Goal: Information Seeking & Learning: Check status

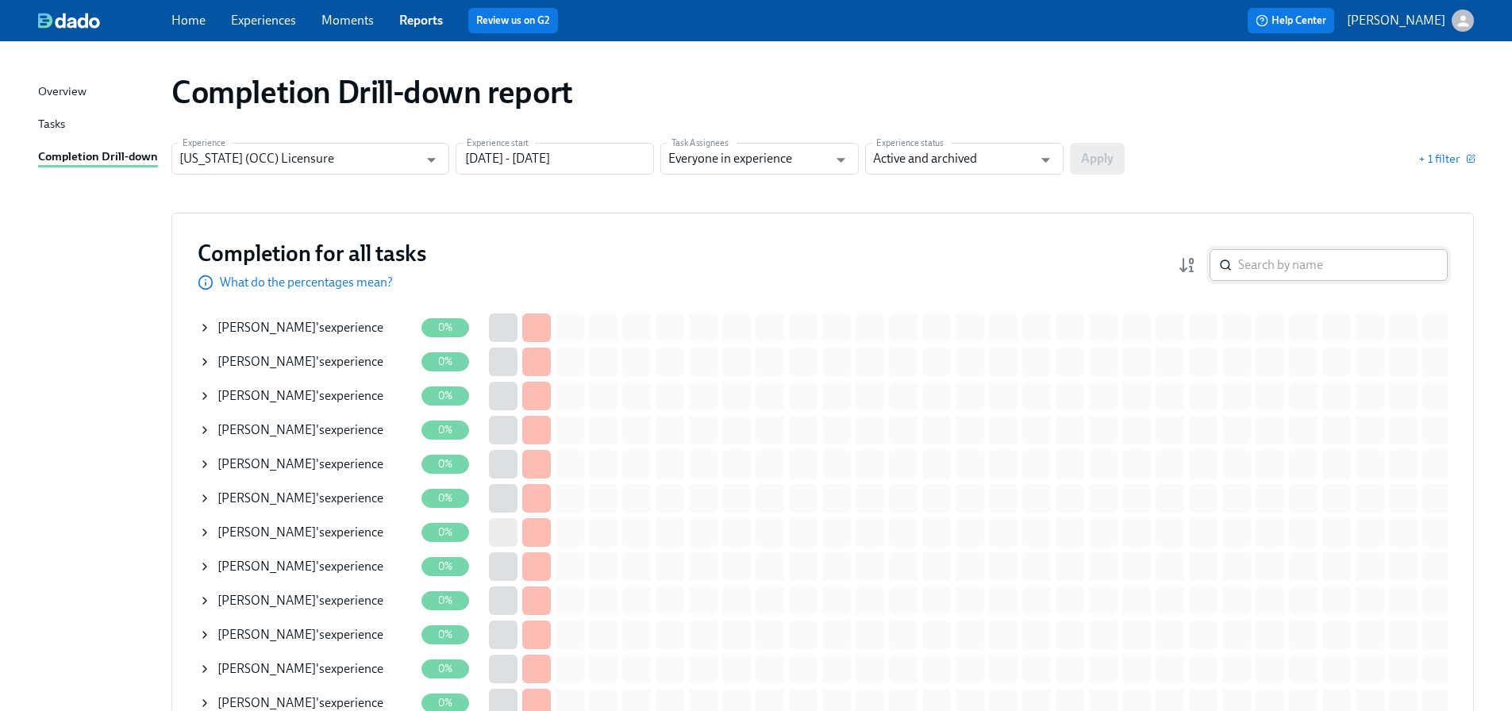
click at [1307, 270] on input "search" at bounding box center [1343, 265] width 210 height 32
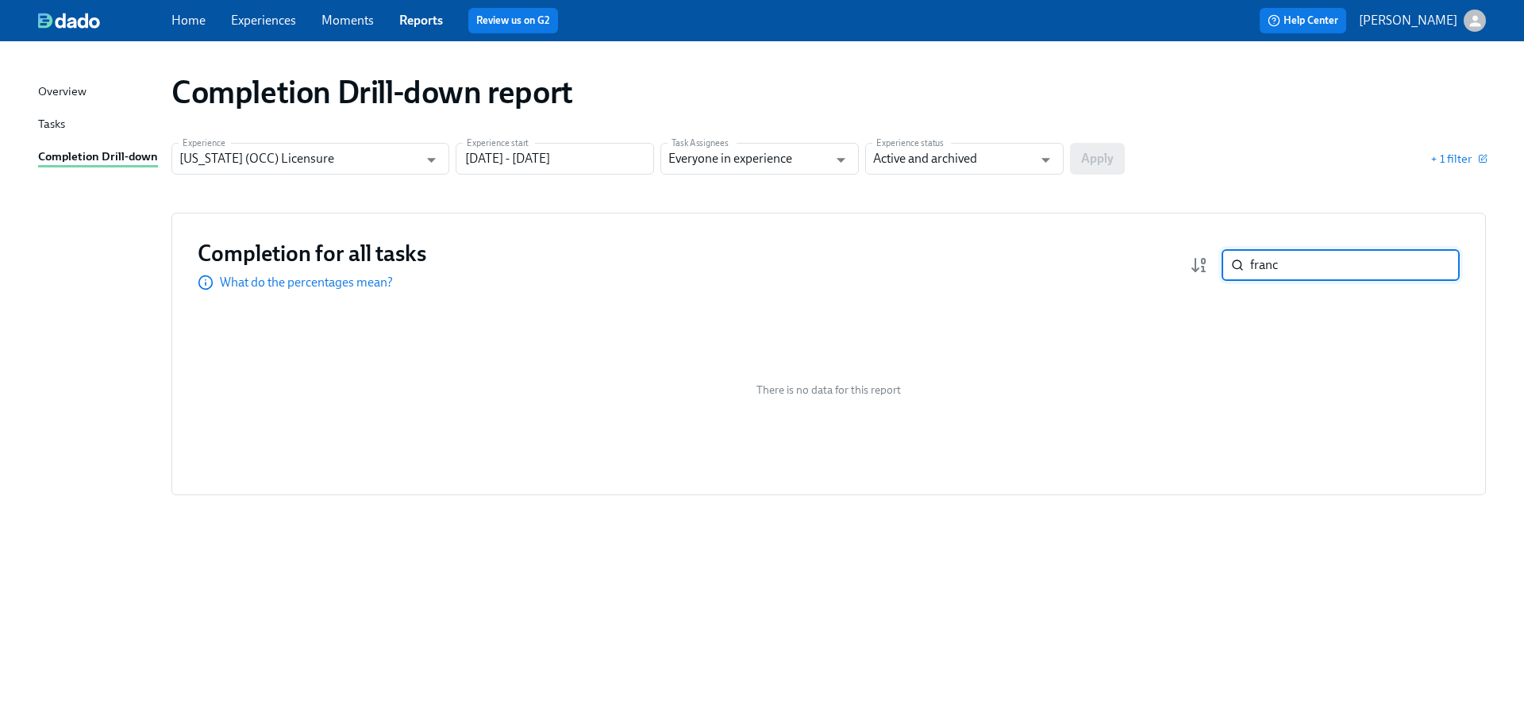
type input "franc"
click at [264, 152] on input "Illinois (OCC) Licensure" at bounding box center [298, 159] width 239 height 32
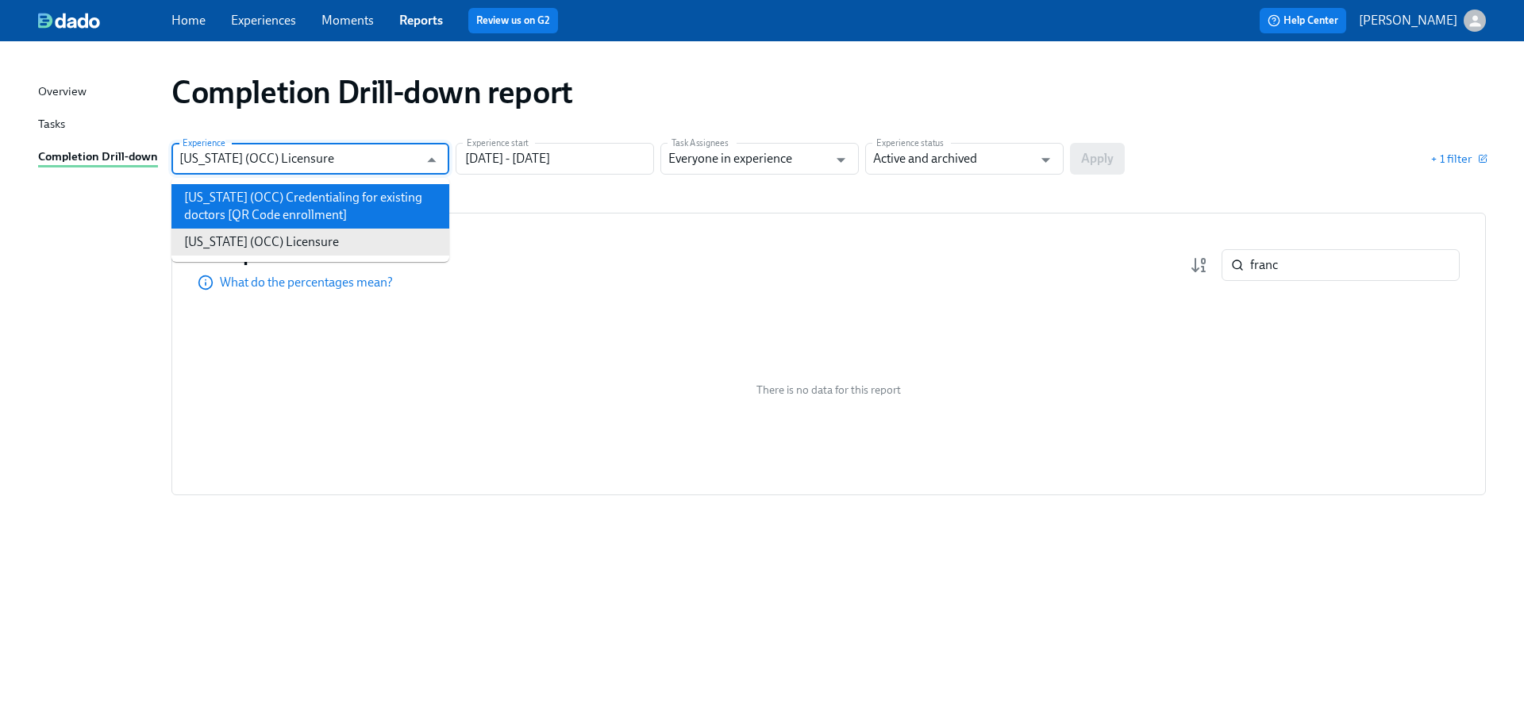
click at [272, 198] on li "Illinois (OCC) Credentialing for existing doctors [QR Code enrollment]" at bounding box center [310, 206] width 278 height 44
type input "Illinois (OCC) Credentialing for existing doctors [QR Code enrollment]"
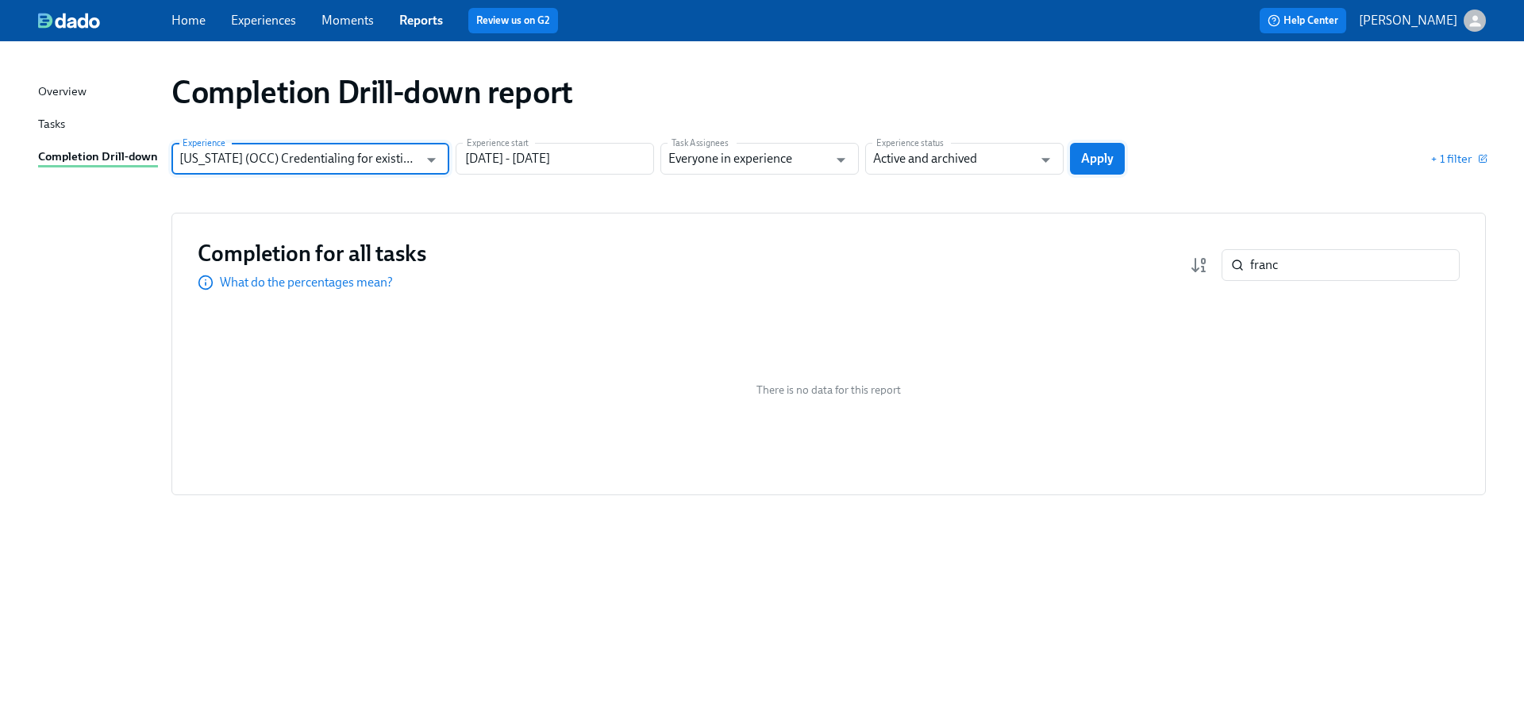
click at [1102, 153] on span "Apply" at bounding box center [1097, 159] width 33 height 16
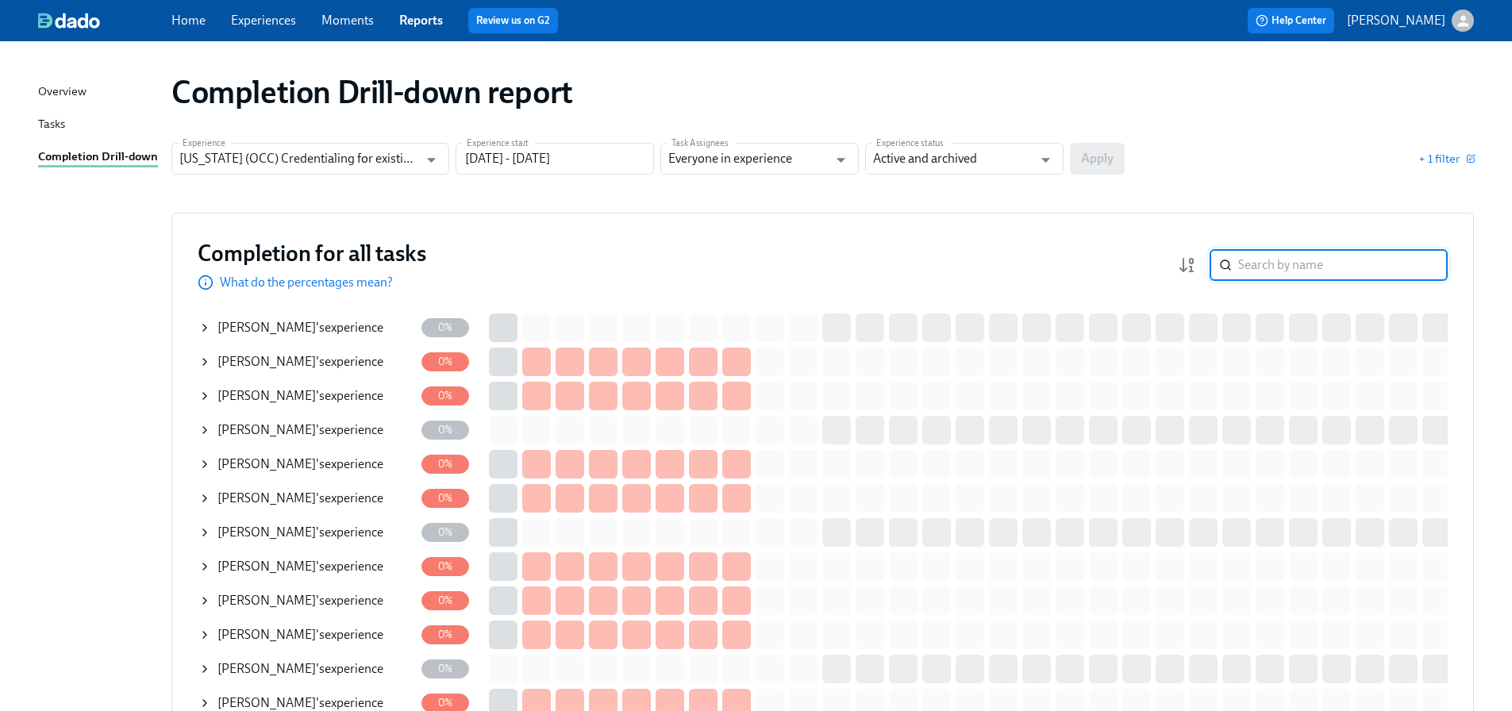
click at [1311, 271] on input "search" at bounding box center [1343, 265] width 210 height 32
paste input "francesca rosso"
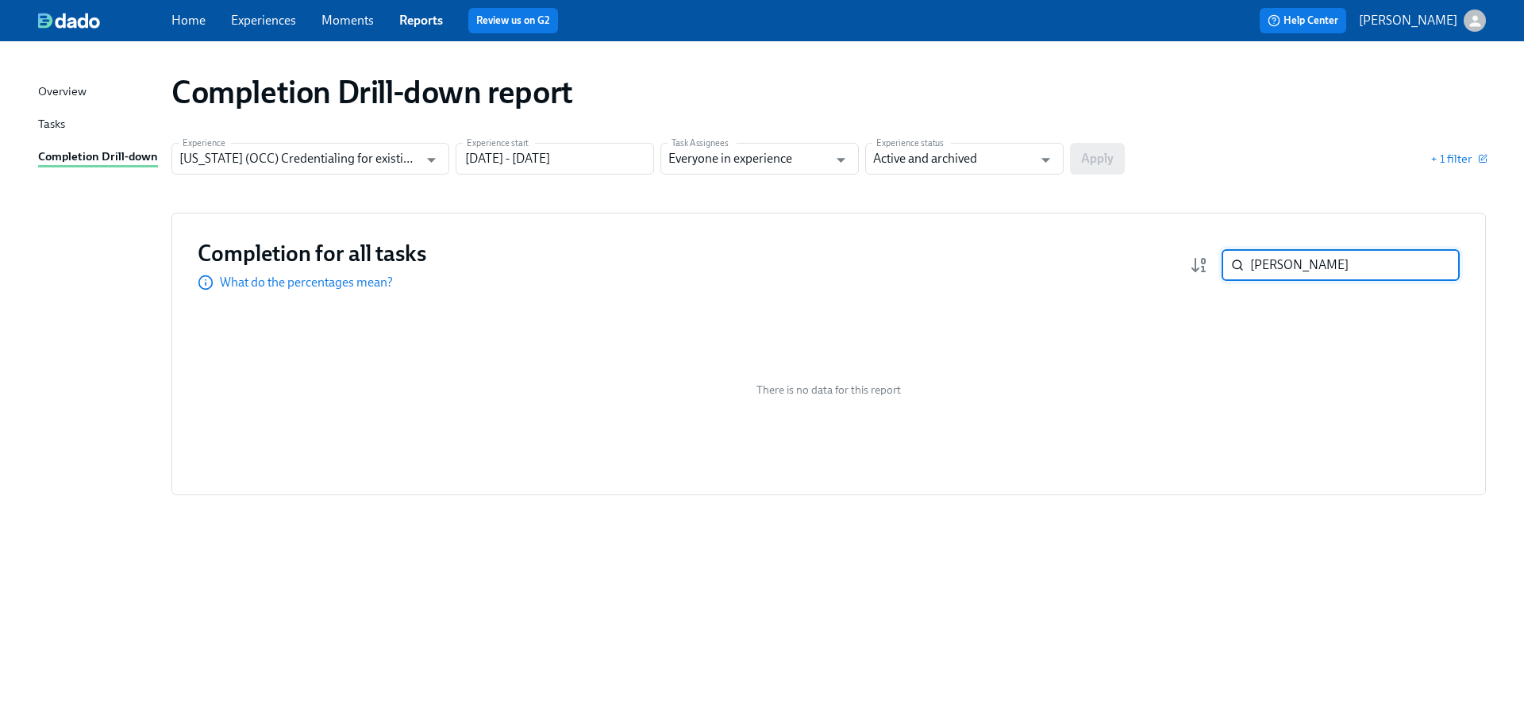
type input "francesca rosso"
click at [1438, 268] on input "francesca rosso" at bounding box center [1355, 265] width 210 height 32
type input "pham"
click at [381, 160] on input "Illinois (OCC) Credentialing for existing doctors [QR Code enrollment]" at bounding box center [298, 159] width 239 height 32
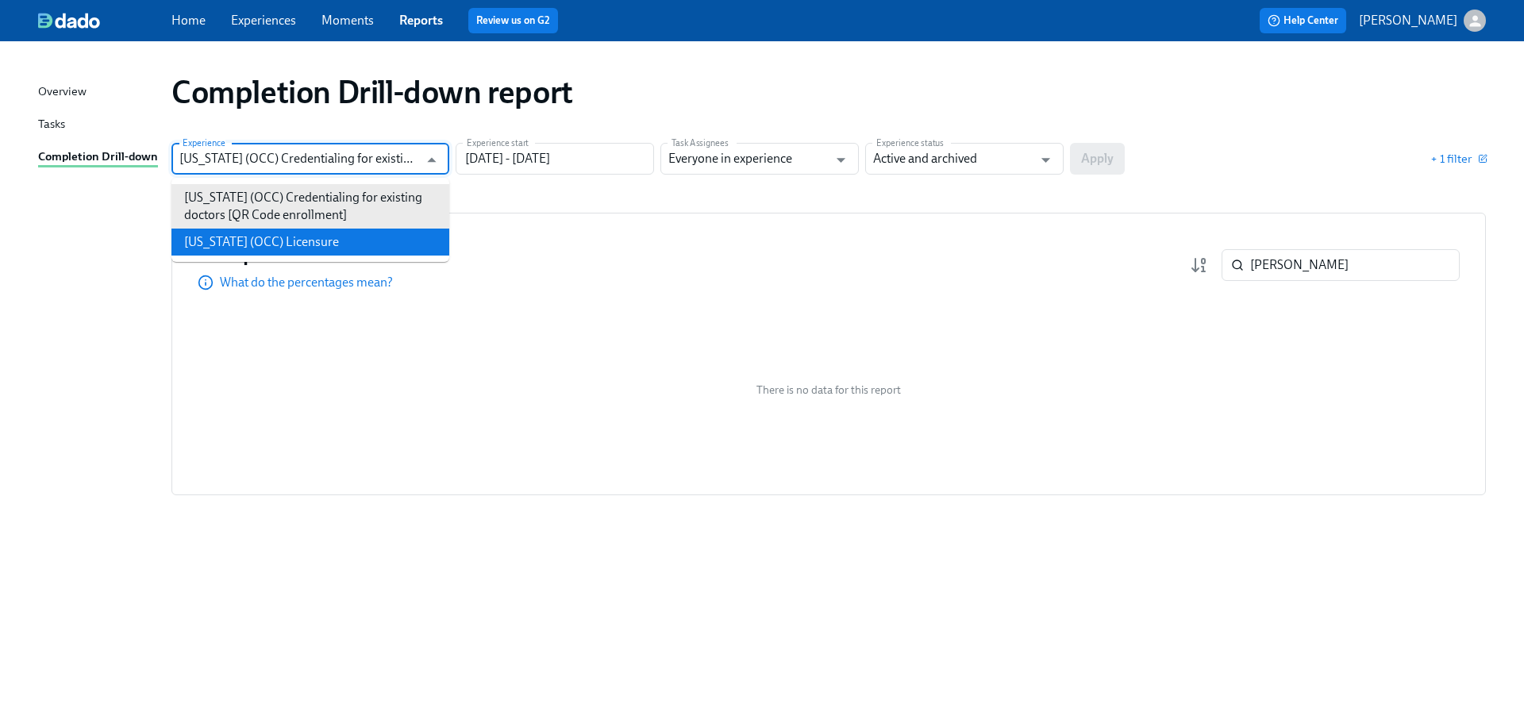
click at [366, 232] on li "Illinois (OCC) Licensure" at bounding box center [310, 242] width 278 height 27
type input "Illinois (OCC) Licensure"
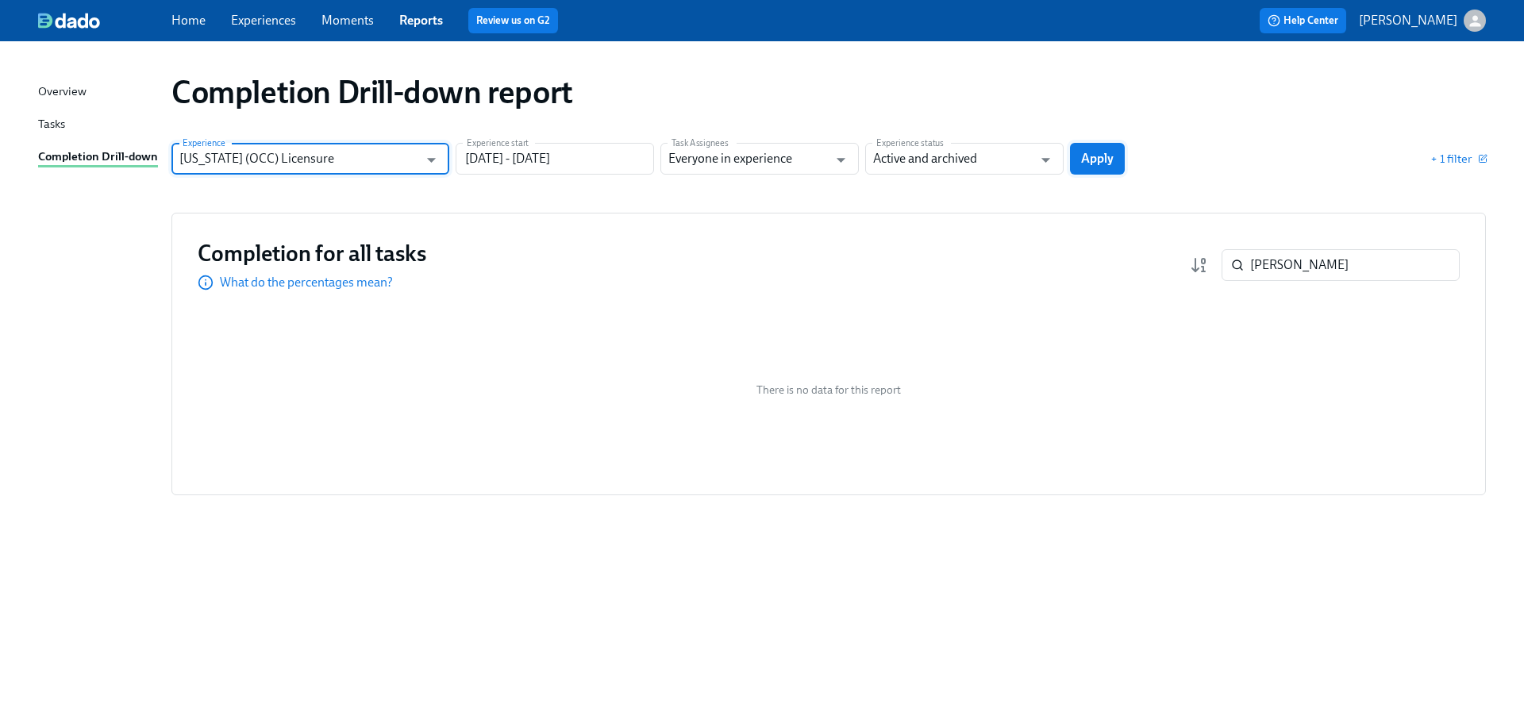
click at [1097, 156] on span "Apply" at bounding box center [1097, 159] width 33 height 16
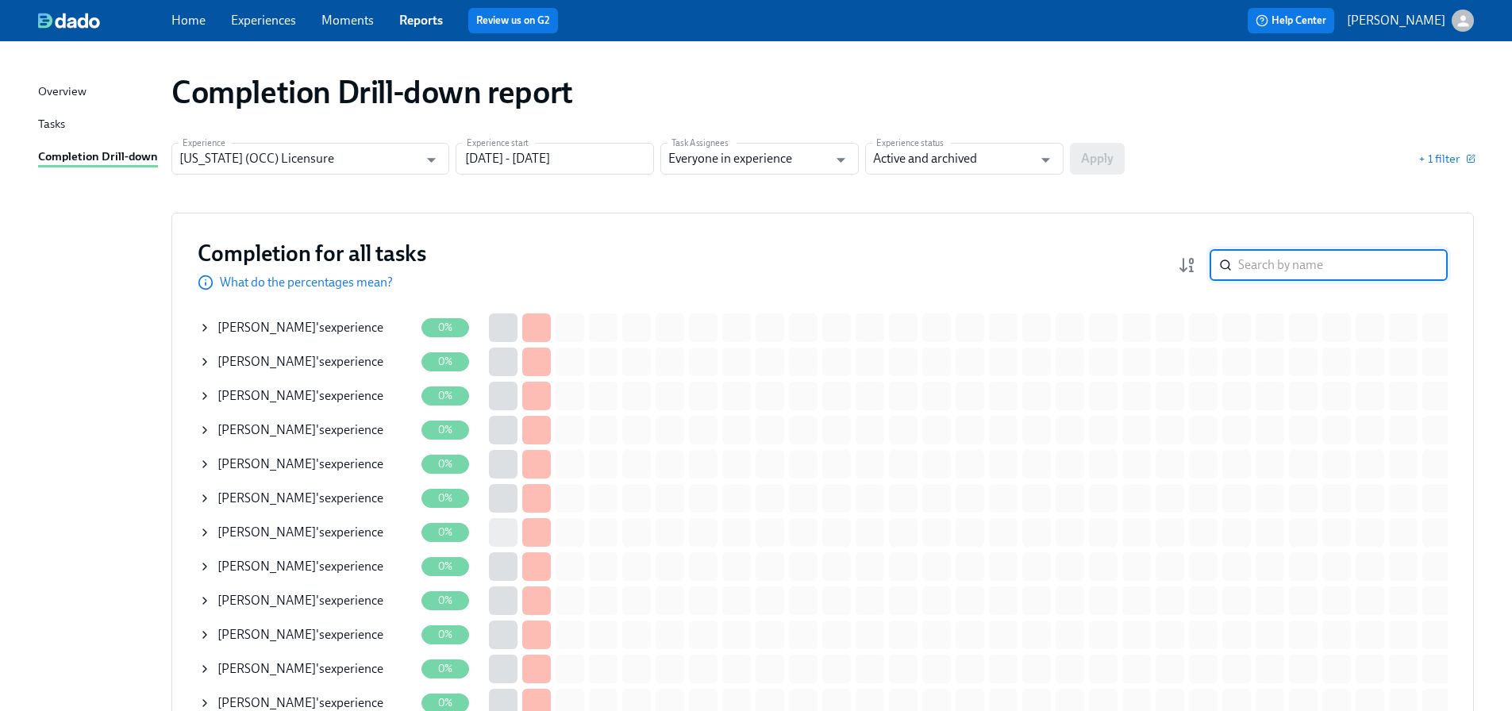
click at [1284, 267] on input "search" at bounding box center [1343, 265] width 210 height 32
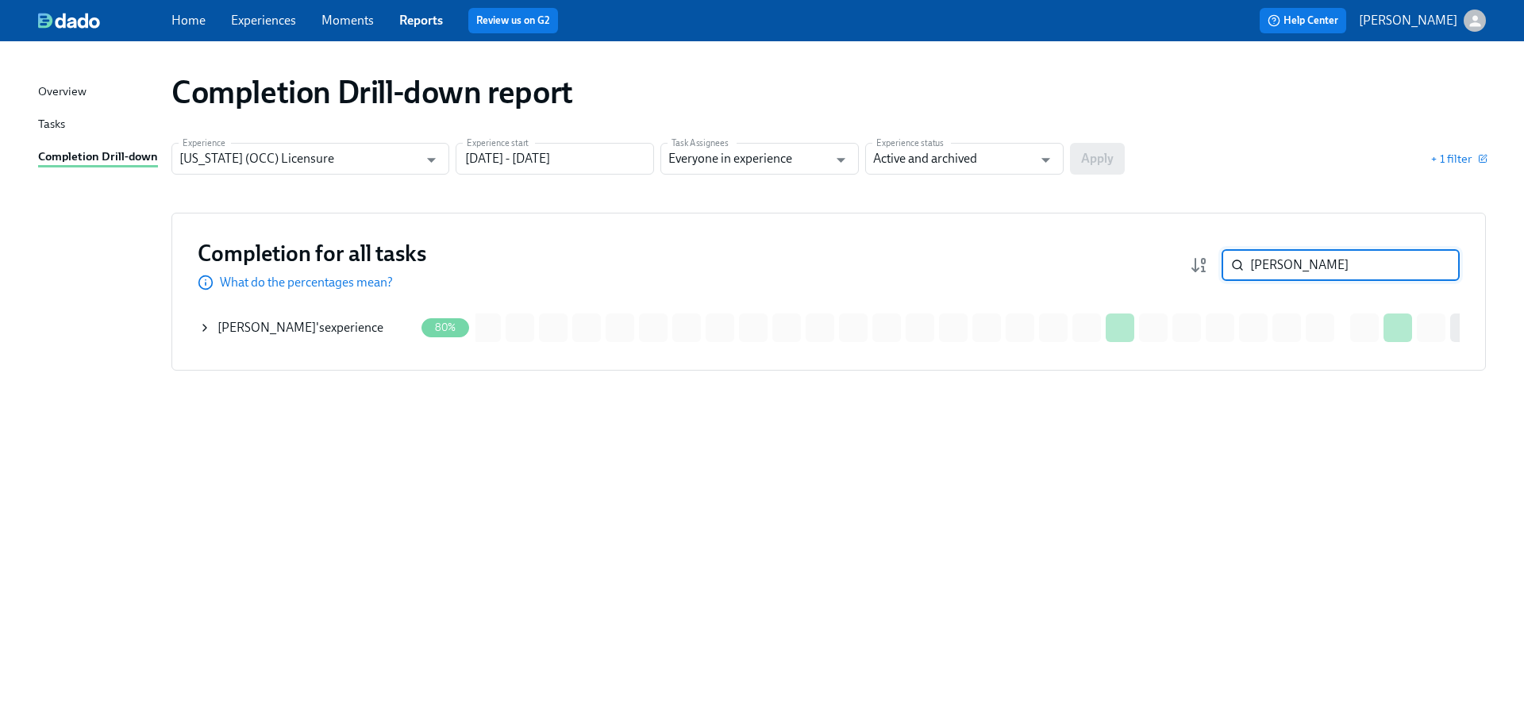
scroll to position [0, 360]
type input "pham"
click at [255, 338] on div "Kevin Pham 's experience" at bounding box center [306, 328] width 216 height 32
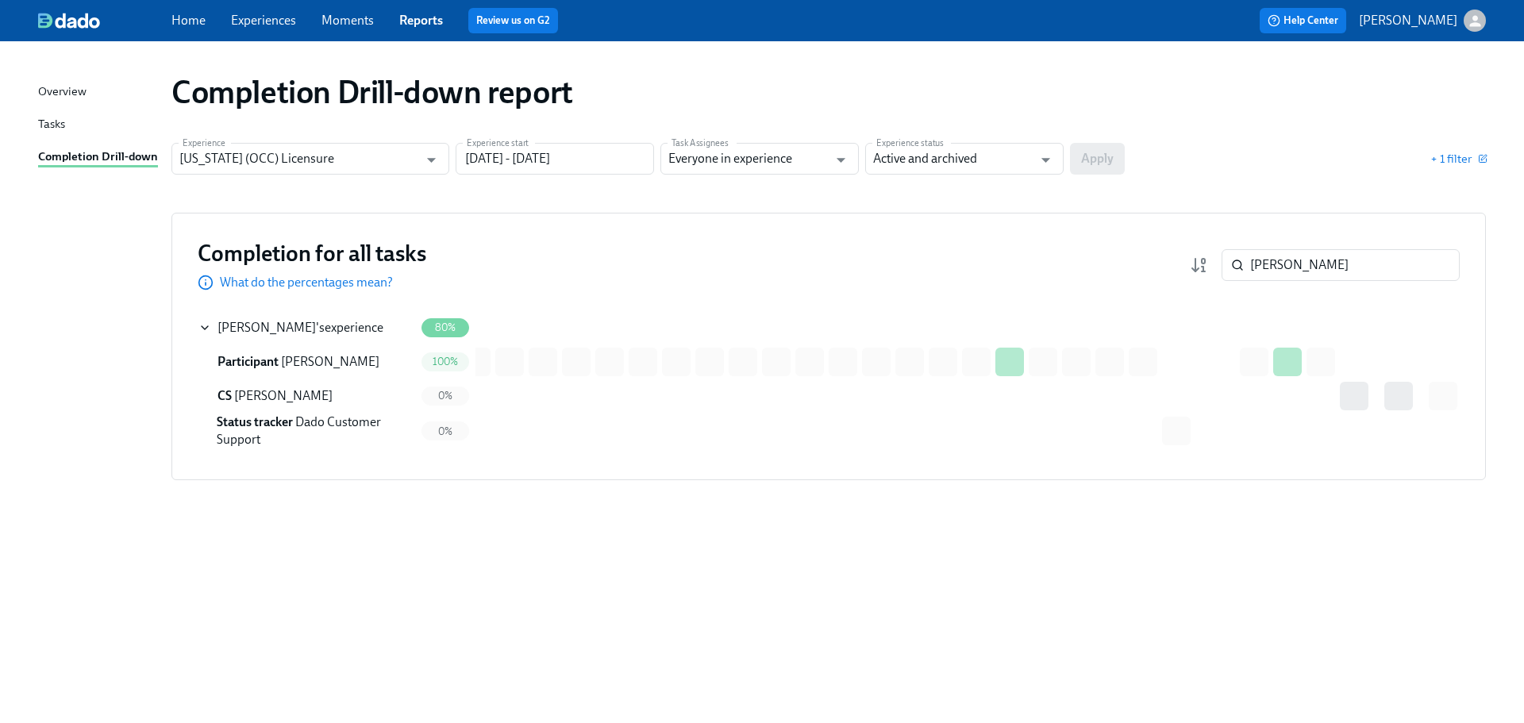
scroll to position [0, 0]
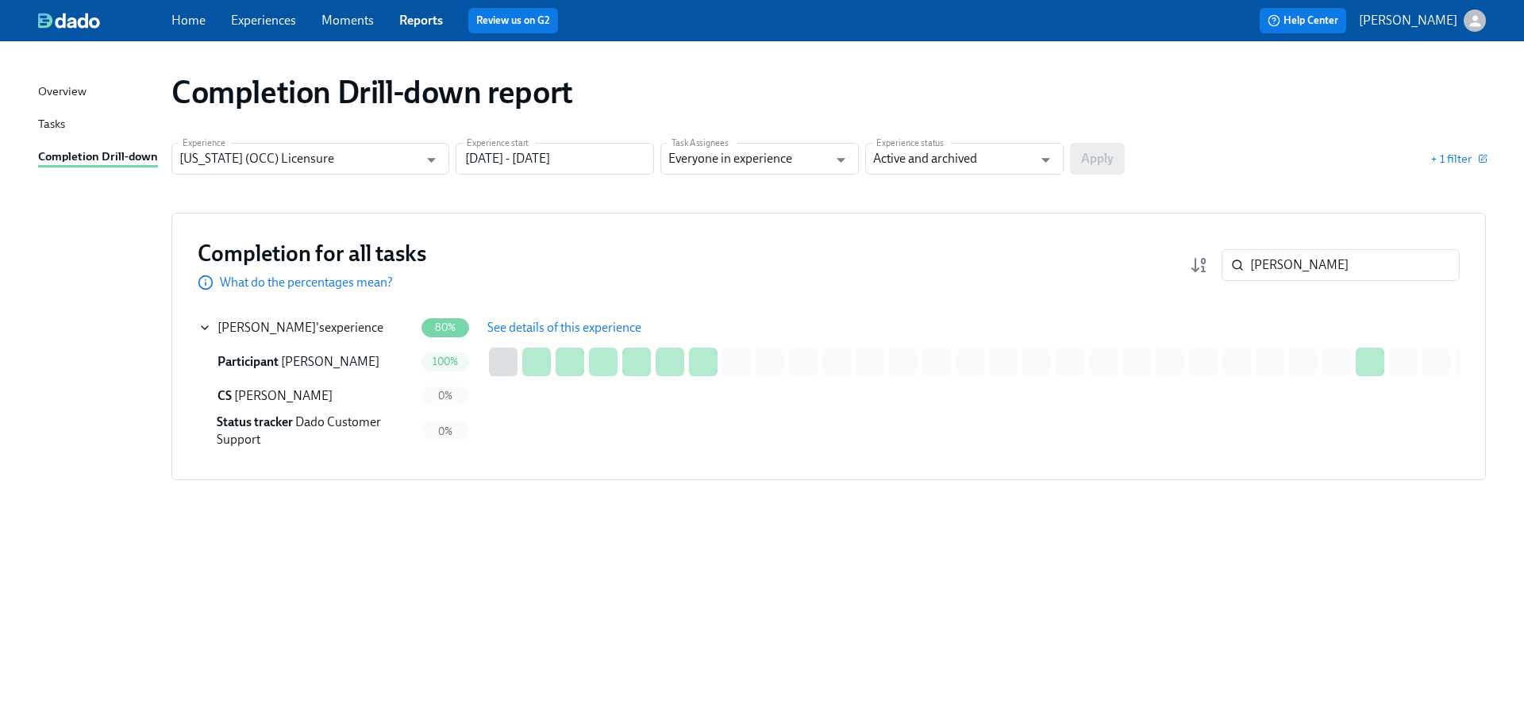
click at [537, 320] on span "See details of this experience" at bounding box center [564, 328] width 154 height 16
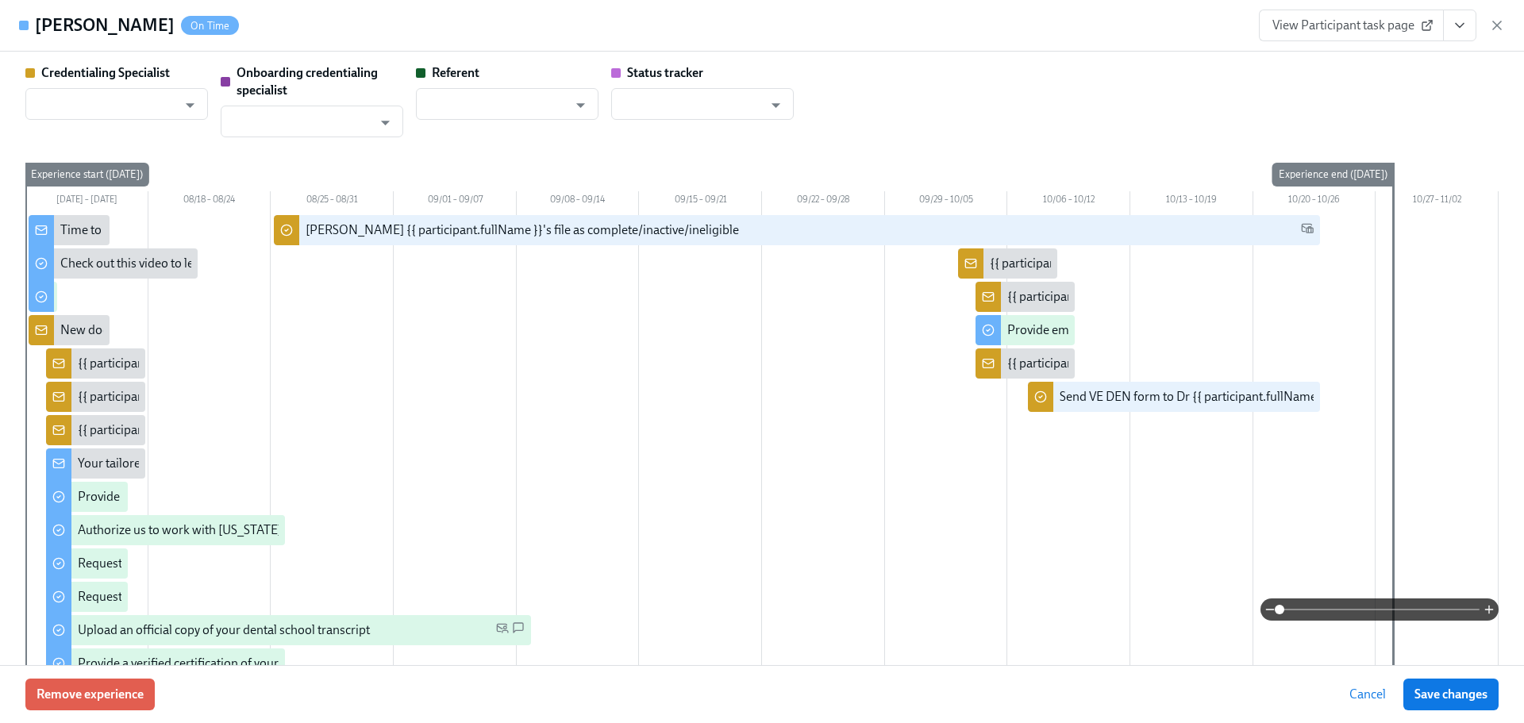
type input "Shavona Mayers Dixon"
type input "Dado Customer Support"
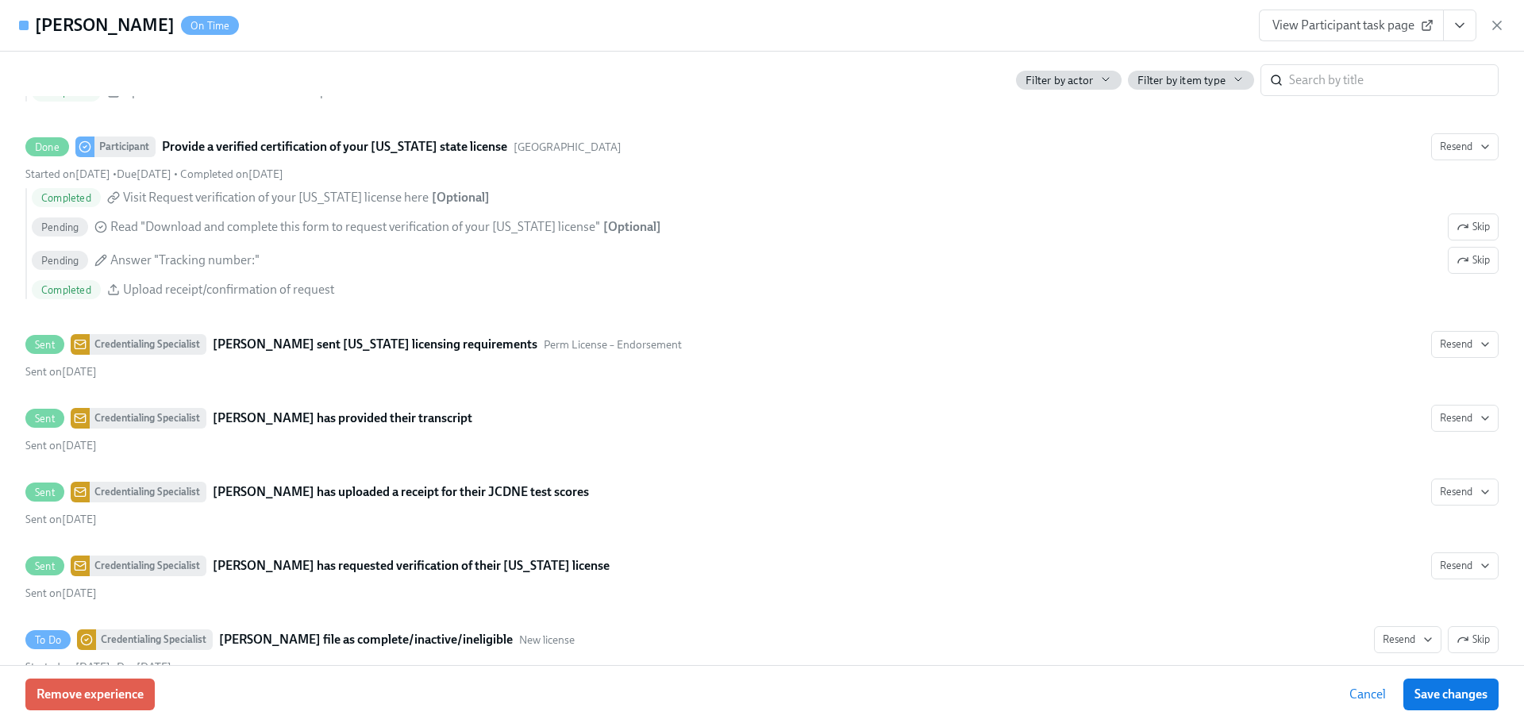
scroll to position [2937, 0]
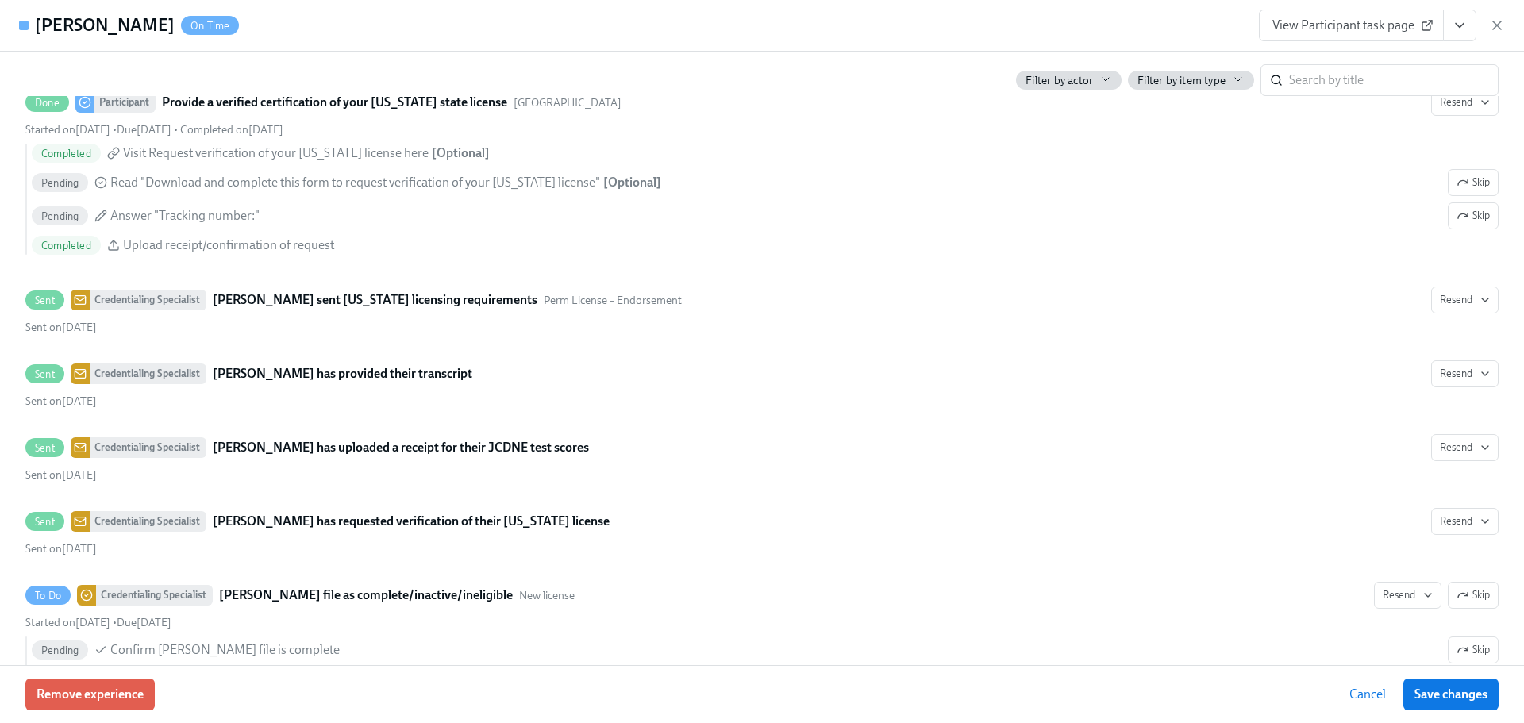
click at [1461, 29] on icon "View task page" at bounding box center [1460, 25] width 16 height 16
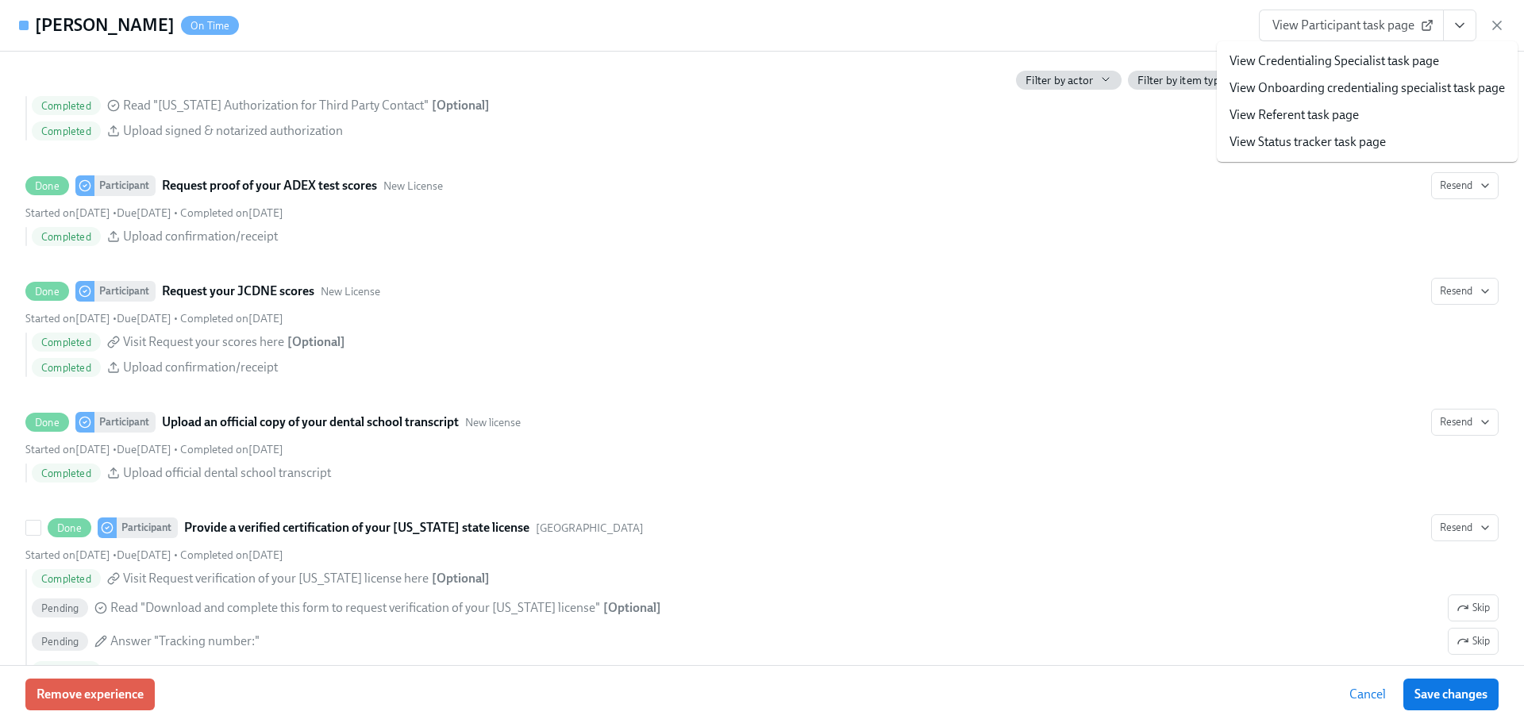
scroll to position [2395, 0]
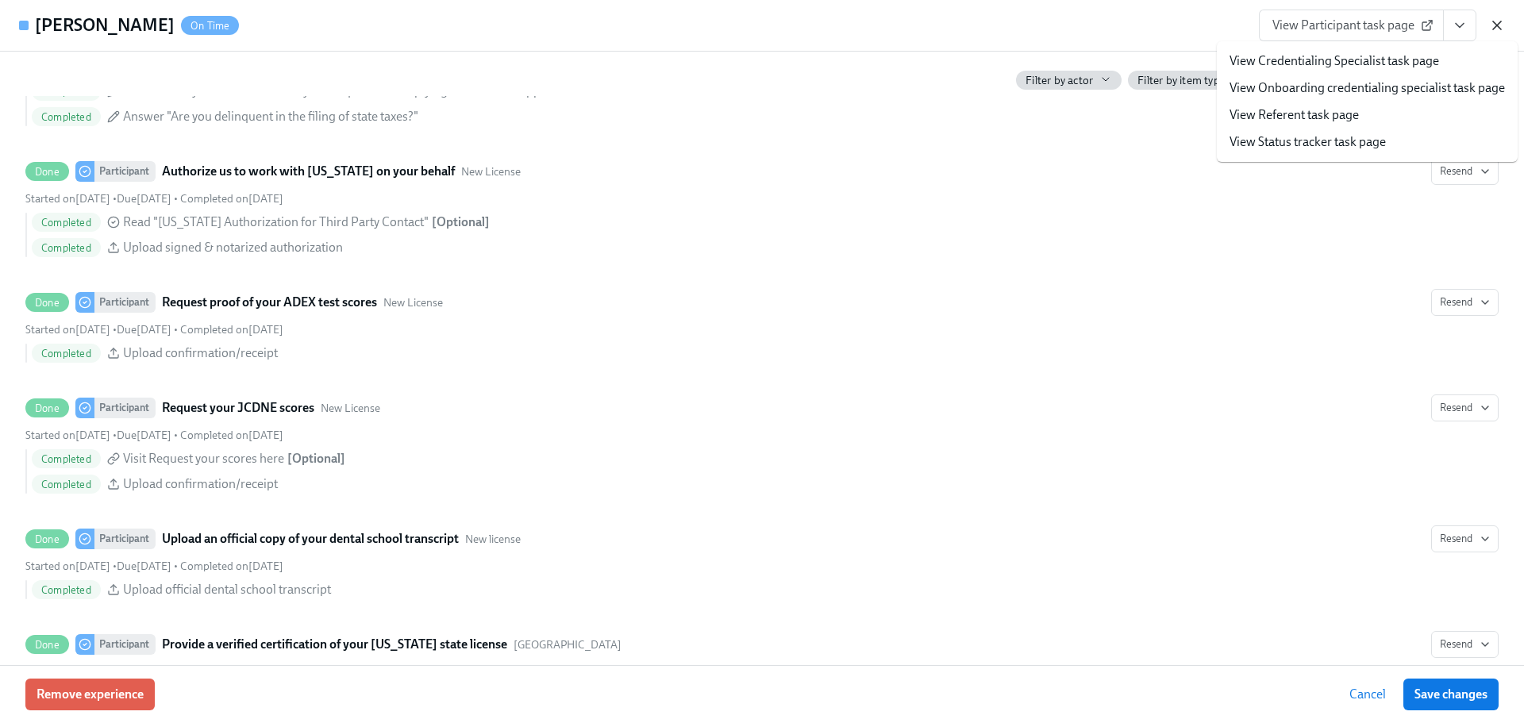
click at [1504, 29] on icon "button" at bounding box center [1497, 25] width 16 height 16
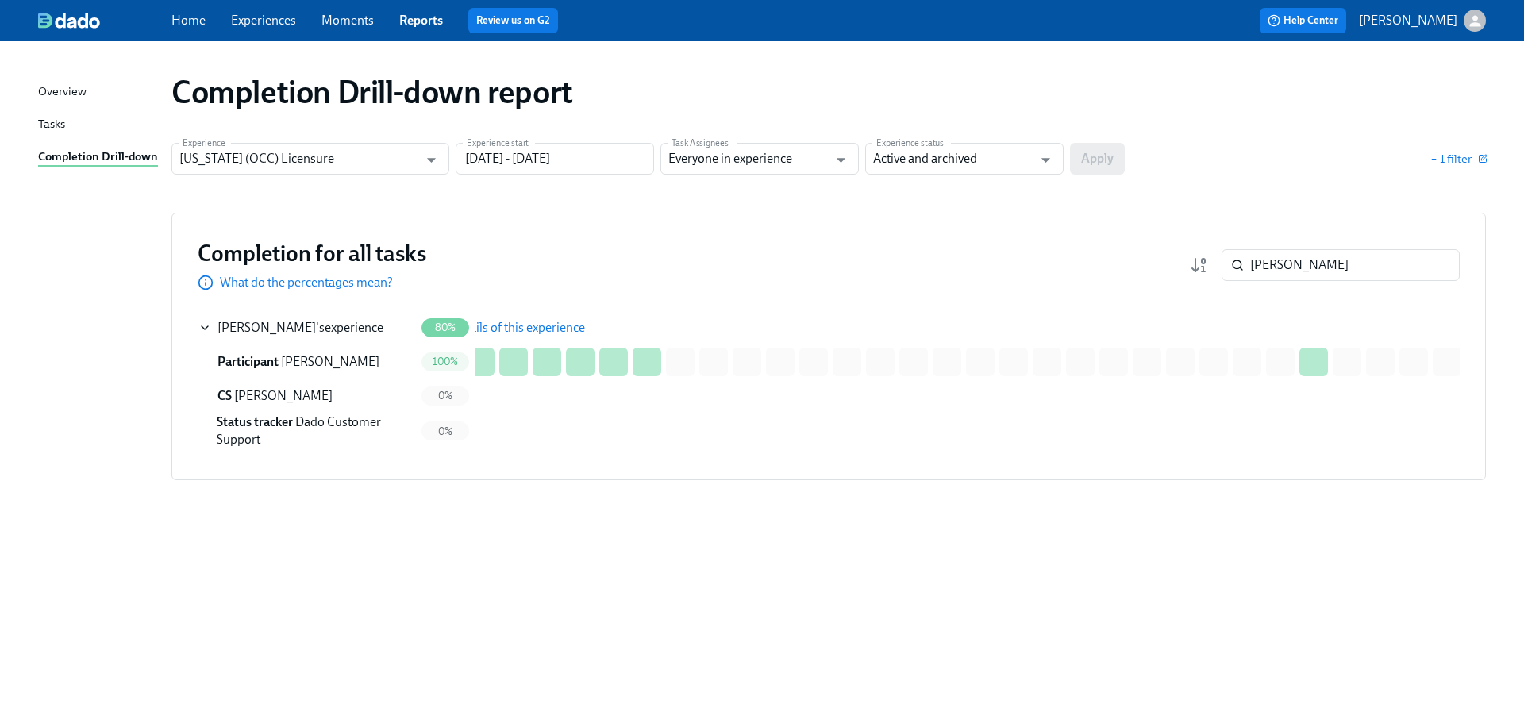
scroll to position [0, 20]
click at [1311, 241] on div "Completion for all tasks What do the percentages mean? pham ​" at bounding box center [829, 265] width 1262 height 52
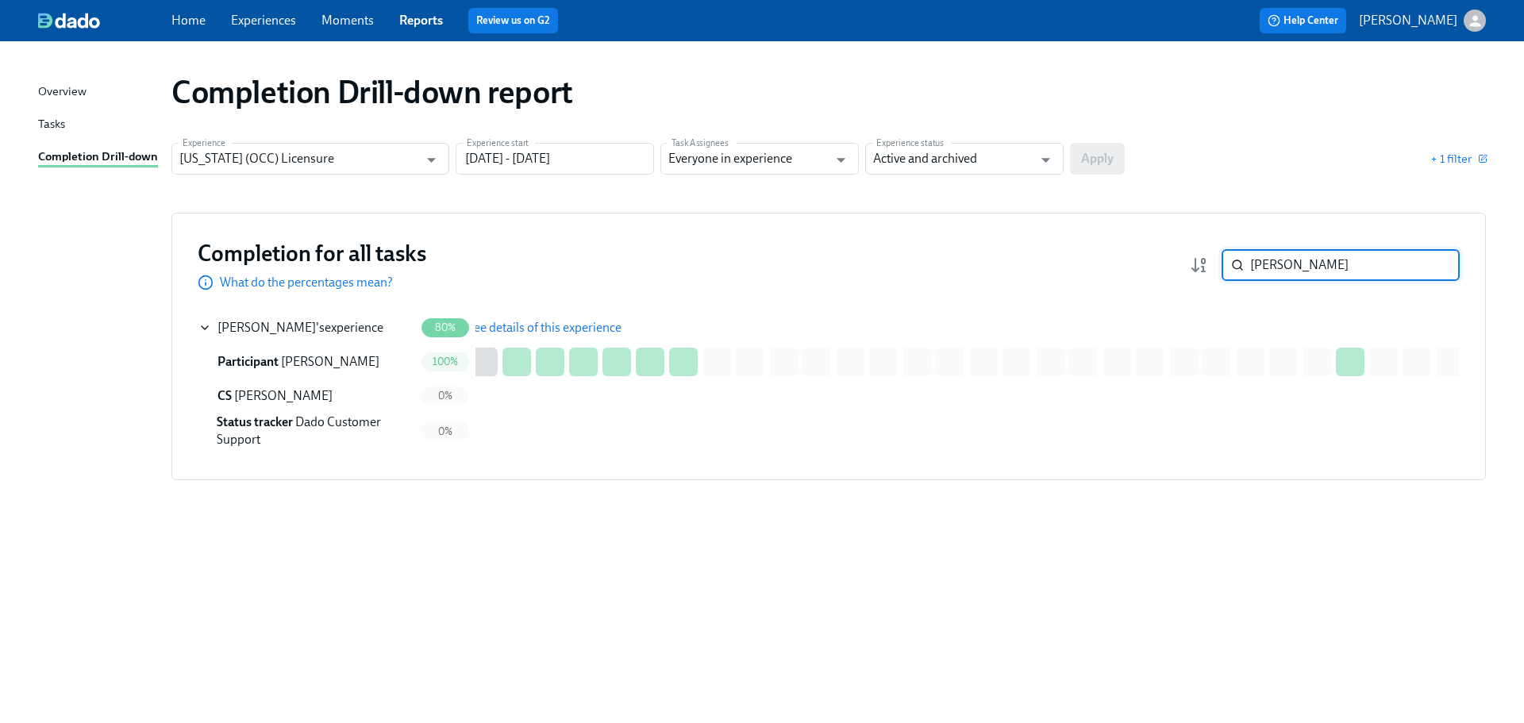
click at [1307, 258] on input "pham" at bounding box center [1355, 265] width 210 height 32
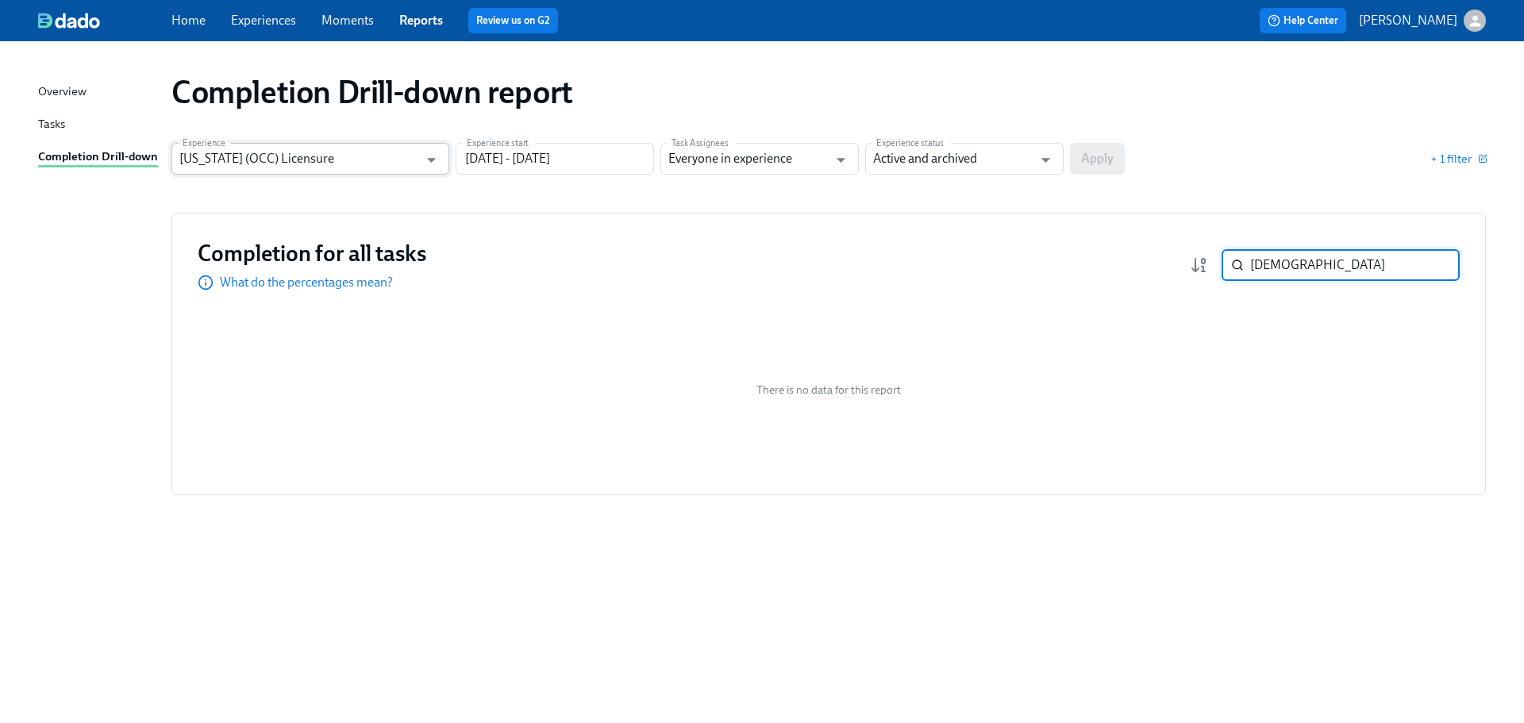
type input "kabba"
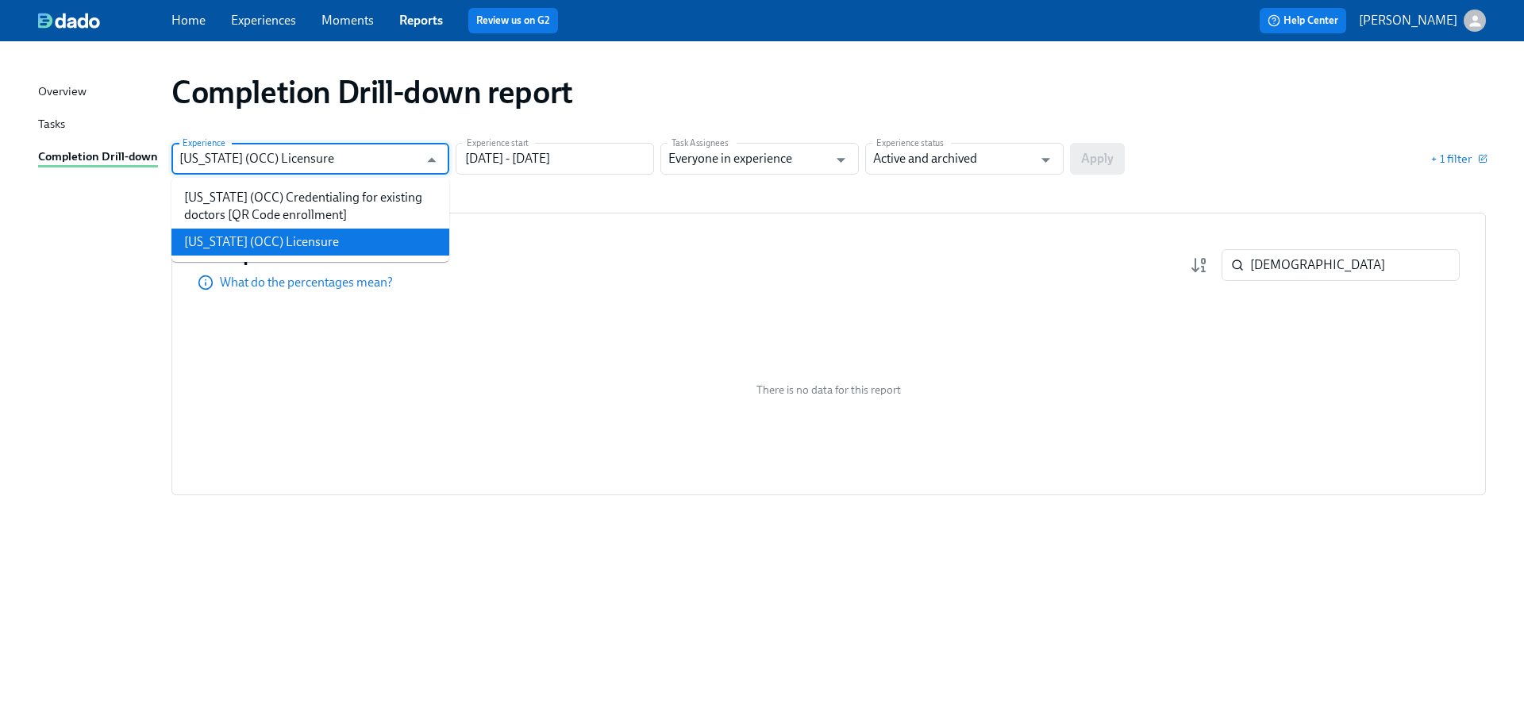
click at [287, 164] on input "Illinois (OCC) Licensure" at bounding box center [298, 159] width 239 height 32
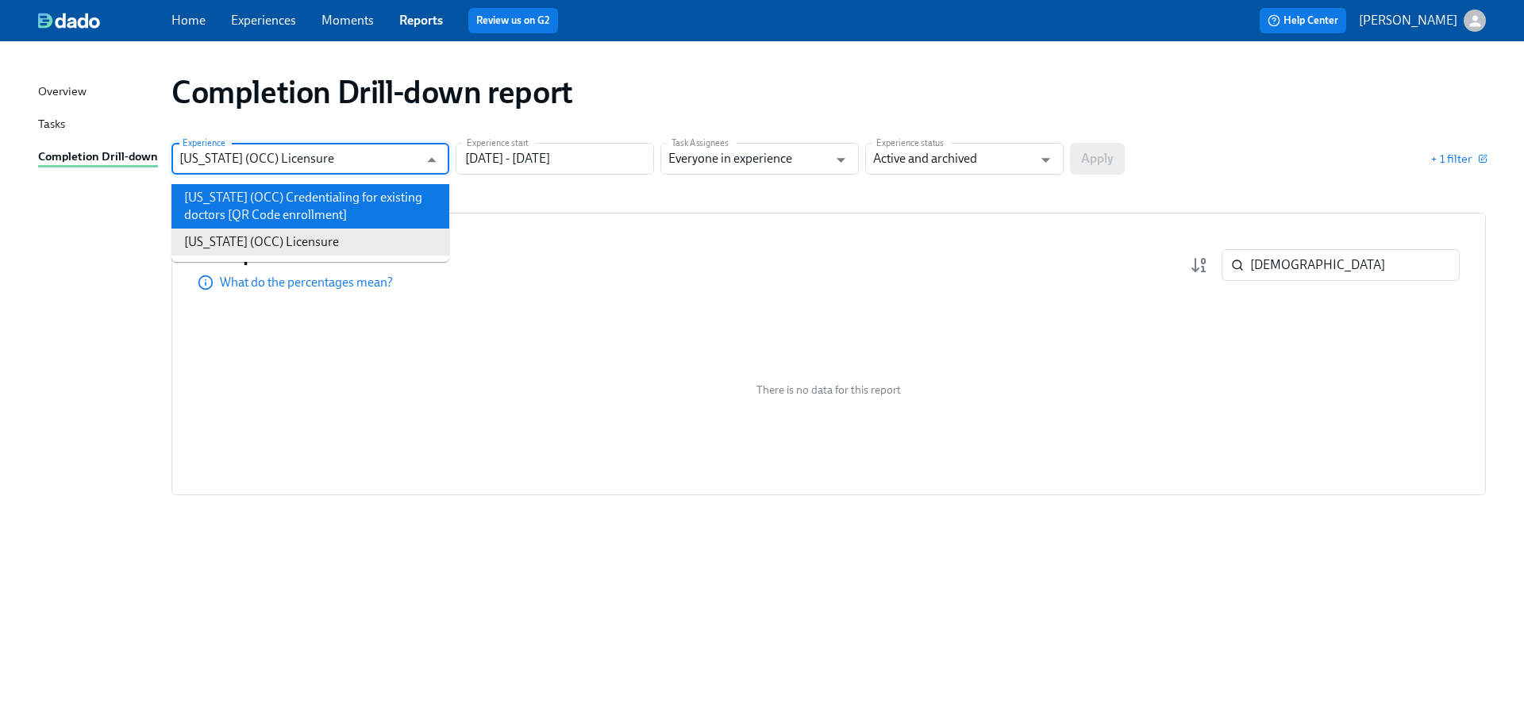
click at [296, 212] on li "Illinois (OCC) Credentialing for existing doctors [QR Code enrollment]" at bounding box center [310, 206] width 278 height 44
type input "Illinois (OCC) Credentialing for existing doctors [QR Code enrollment]"
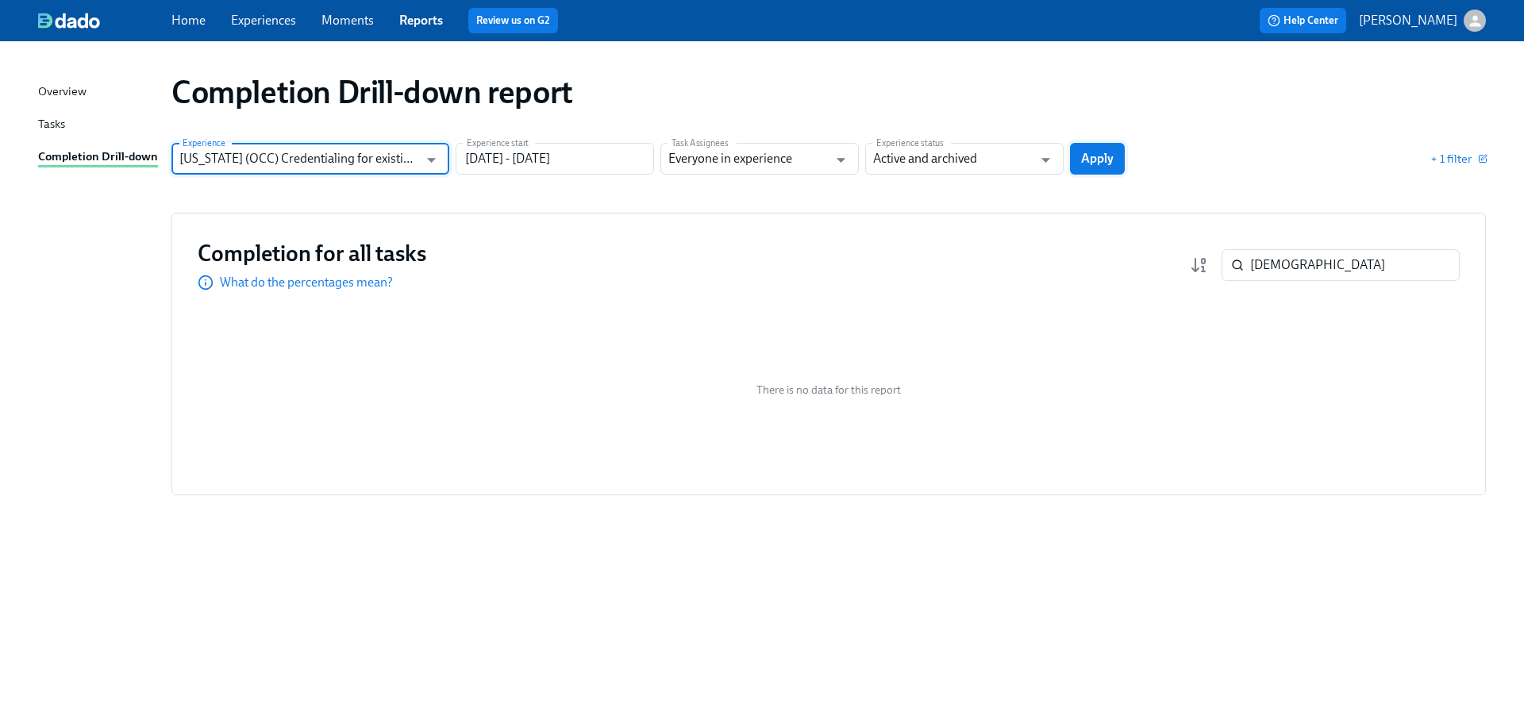
click at [1096, 165] on span "Apply" at bounding box center [1097, 159] width 33 height 16
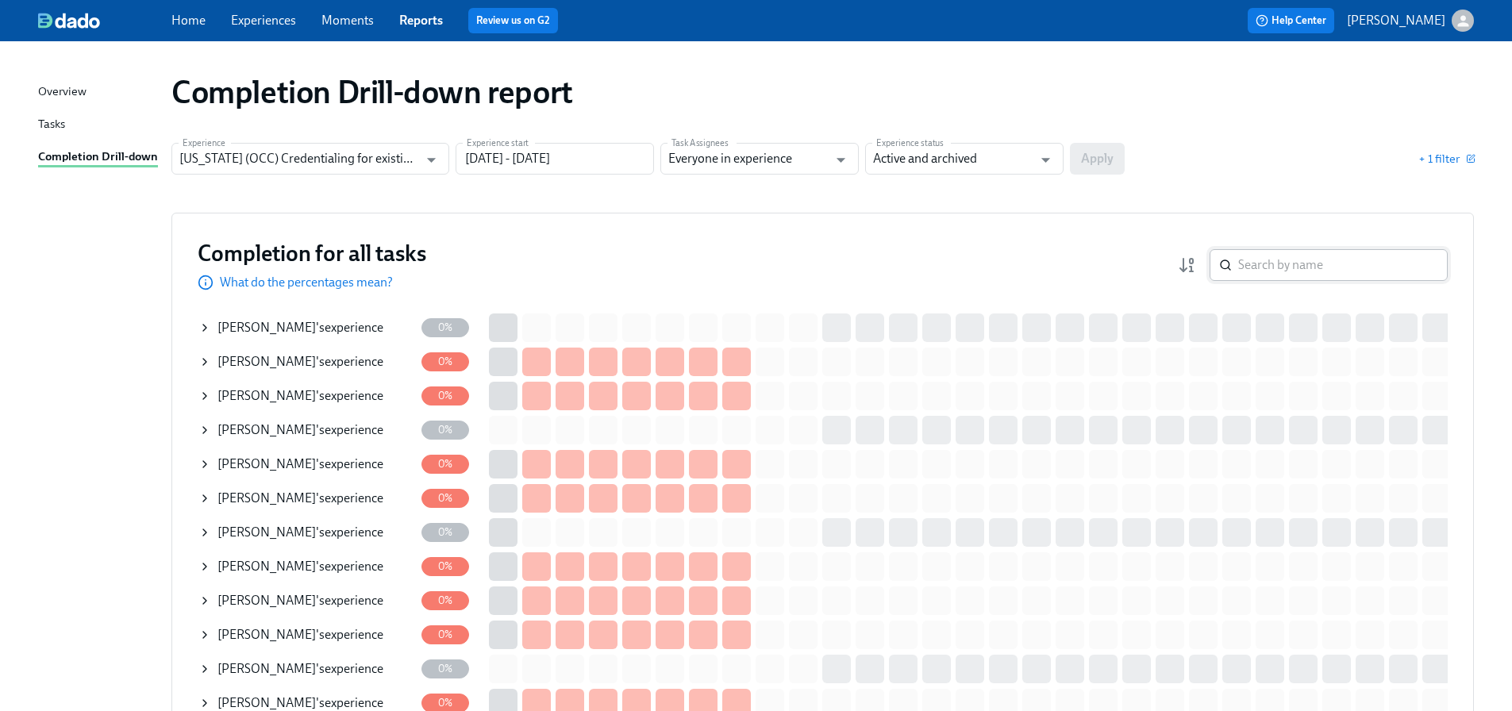
click at [1303, 263] on input "search" at bounding box center [1343, 265] width 210 height 32
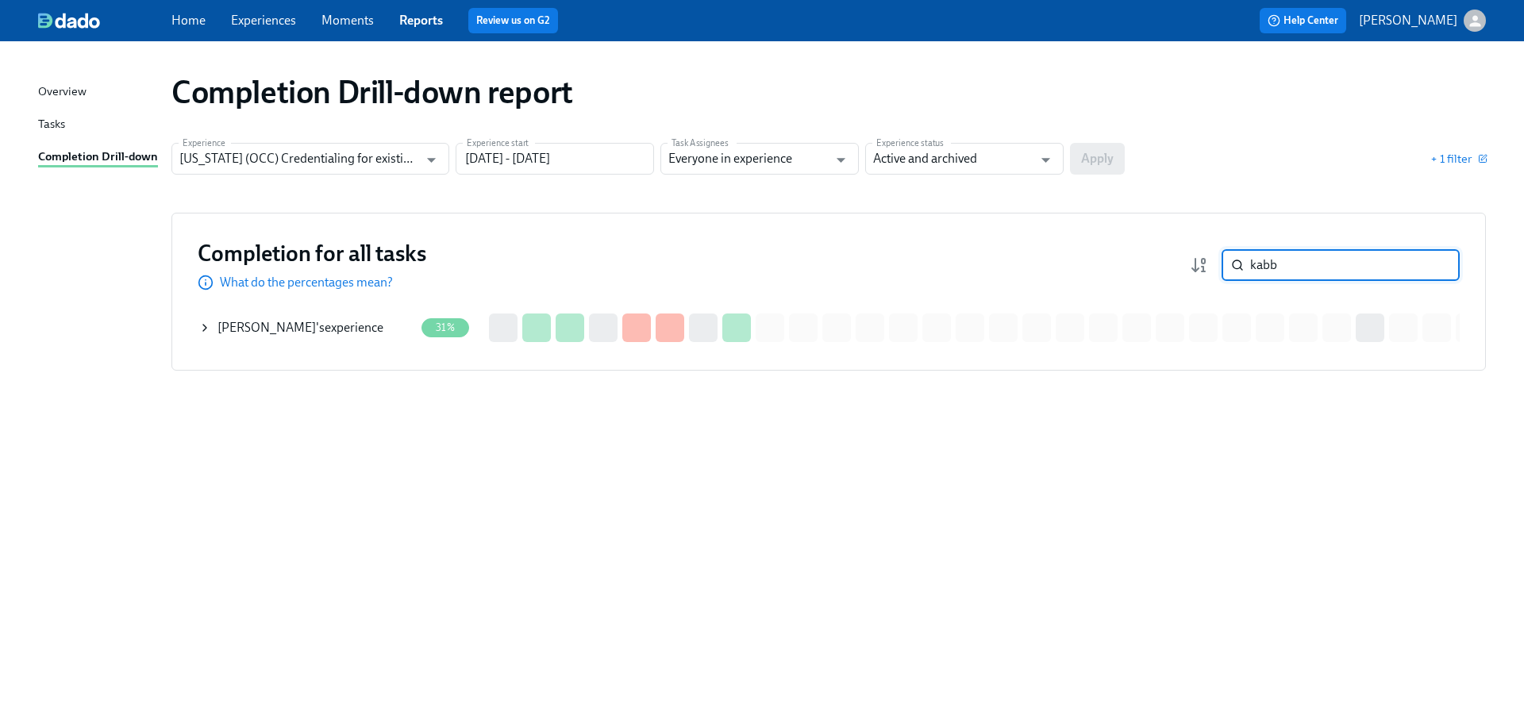
type input "kabb"
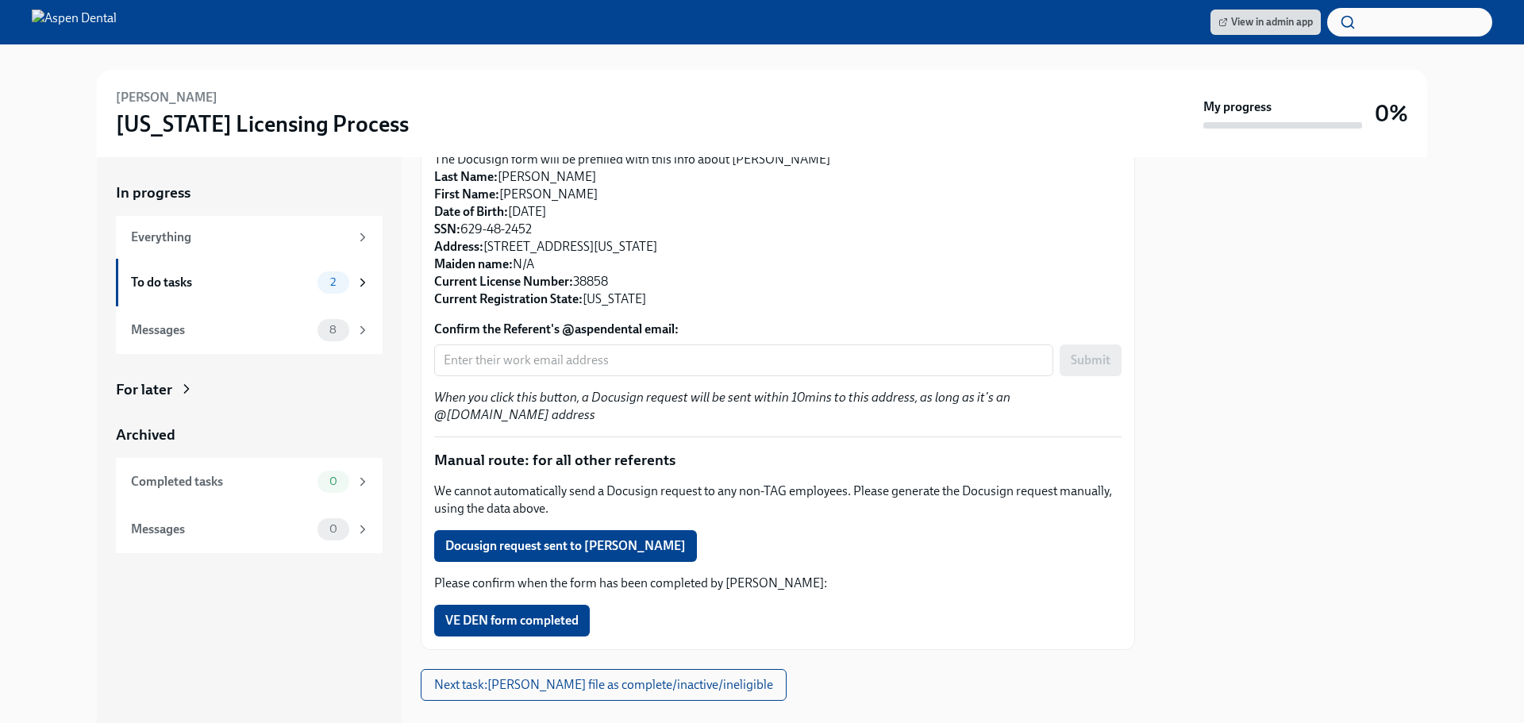
scroll to position [254, 0]
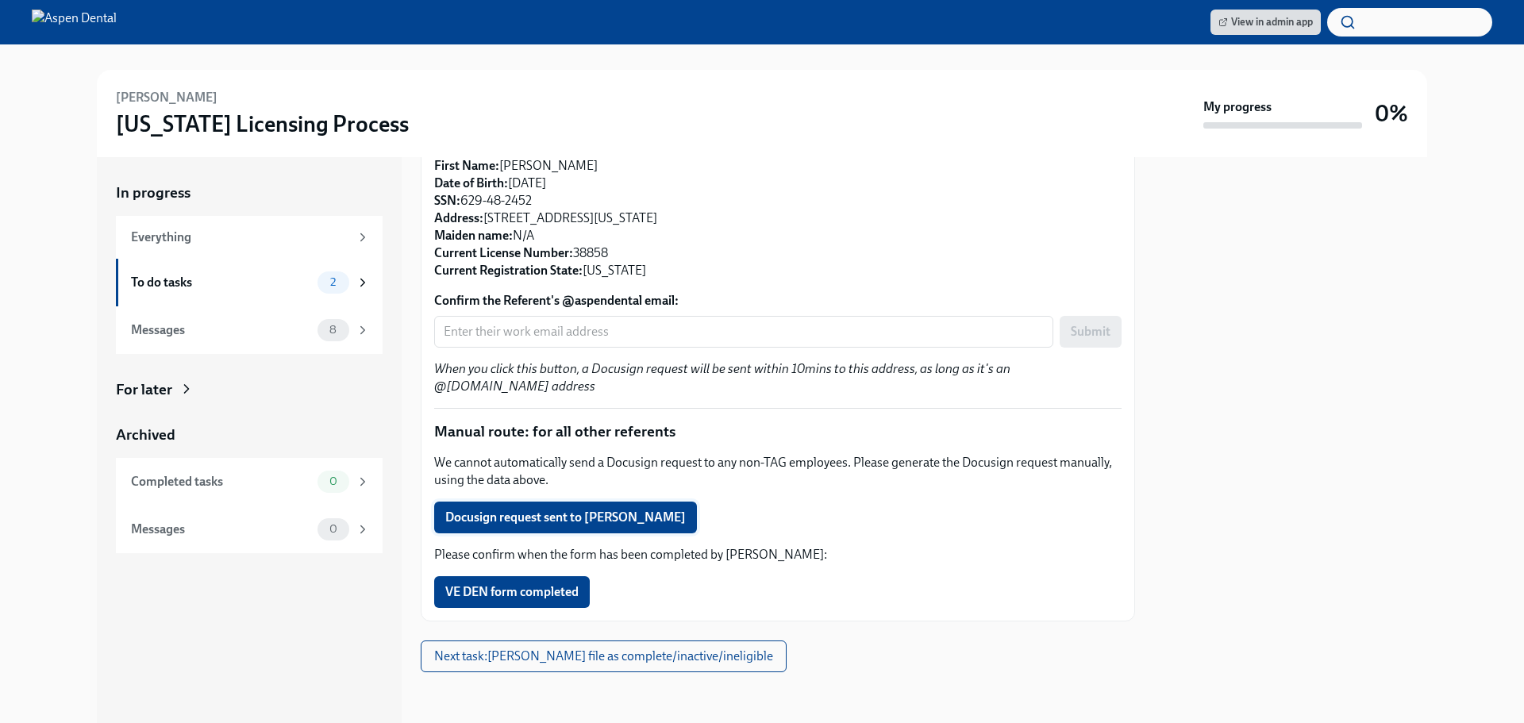
click at [594, 522] on span "Docusign request sent to [PERSON_NAME]" at bounding box center [565, 518] width 241 height 16
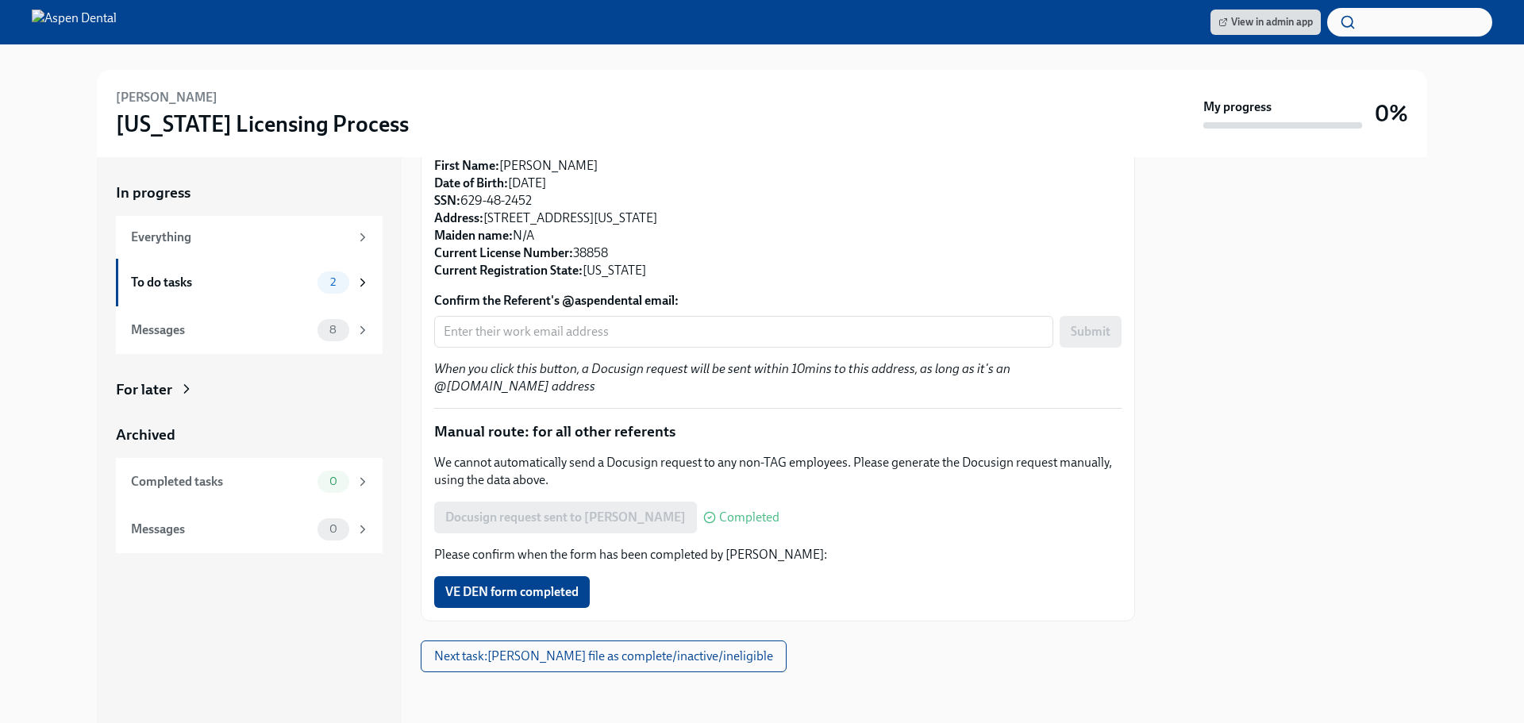
scroll to position [0, 0]
